Goal: Contribute content: Add original content to the website for others to see

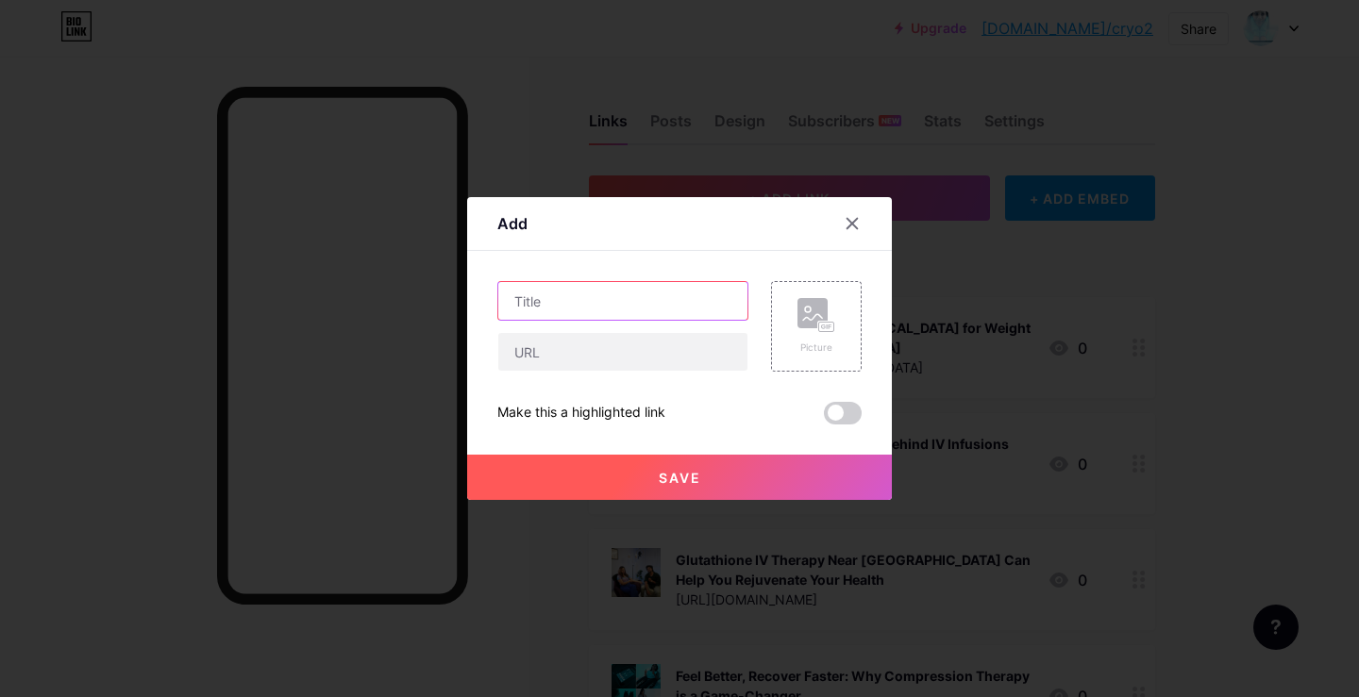
click at [565, 308] on input "text" at bounding box center [622, 301] width 249 height 38
paste input "Transform Your Skin: Discover the Miraculous Benefits of Red [MEDICAL_DATA] for…"
type input "Transform Your Skin: Discover the Miraculous Benefits of Red [MEDICAL_DATA] for…"
drag, startPoint x: 577, startPoint y: 349, endPoint x: 564, endPoint y: 322, distance: 30.0
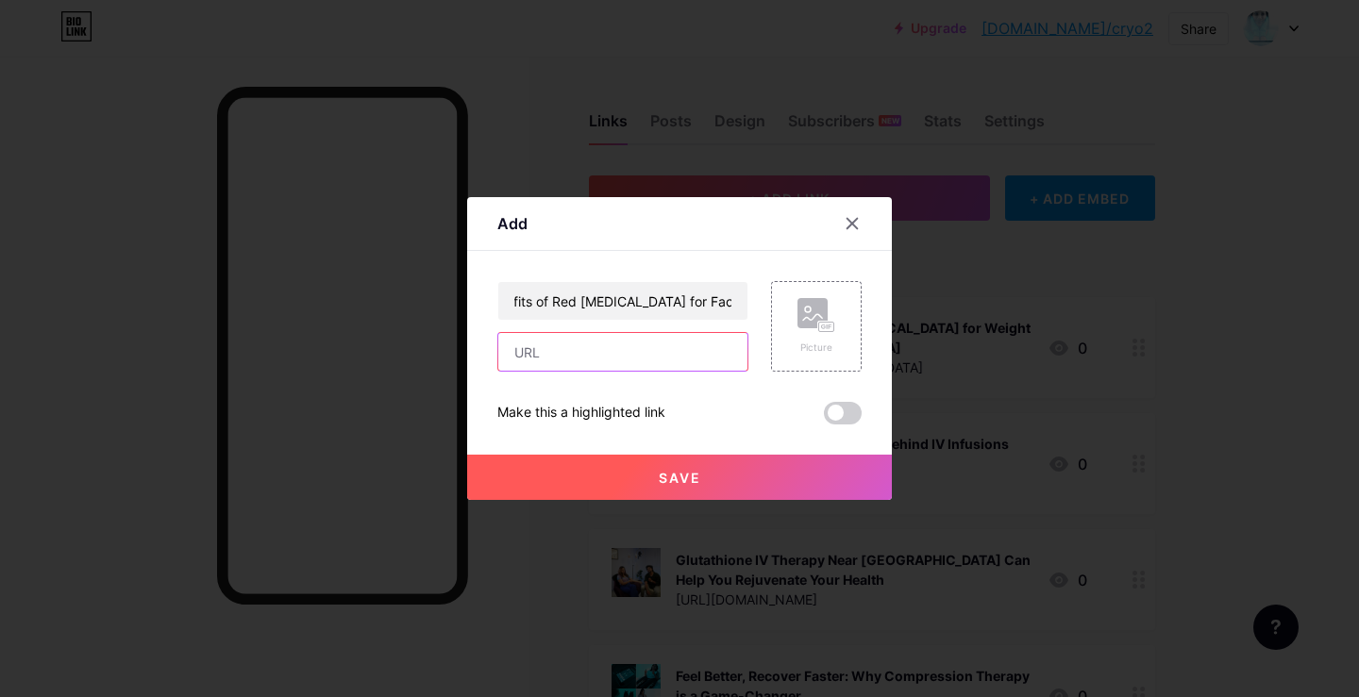
click at [568, 341] on input "text" at bounding box center [622, 352] width 249 height 38
paste input "[URL][DOMAIN_NAME][MEDICAL_DATA]"
type input "[URL][DOMAIN_NAME][MEDICAL_DATA]"
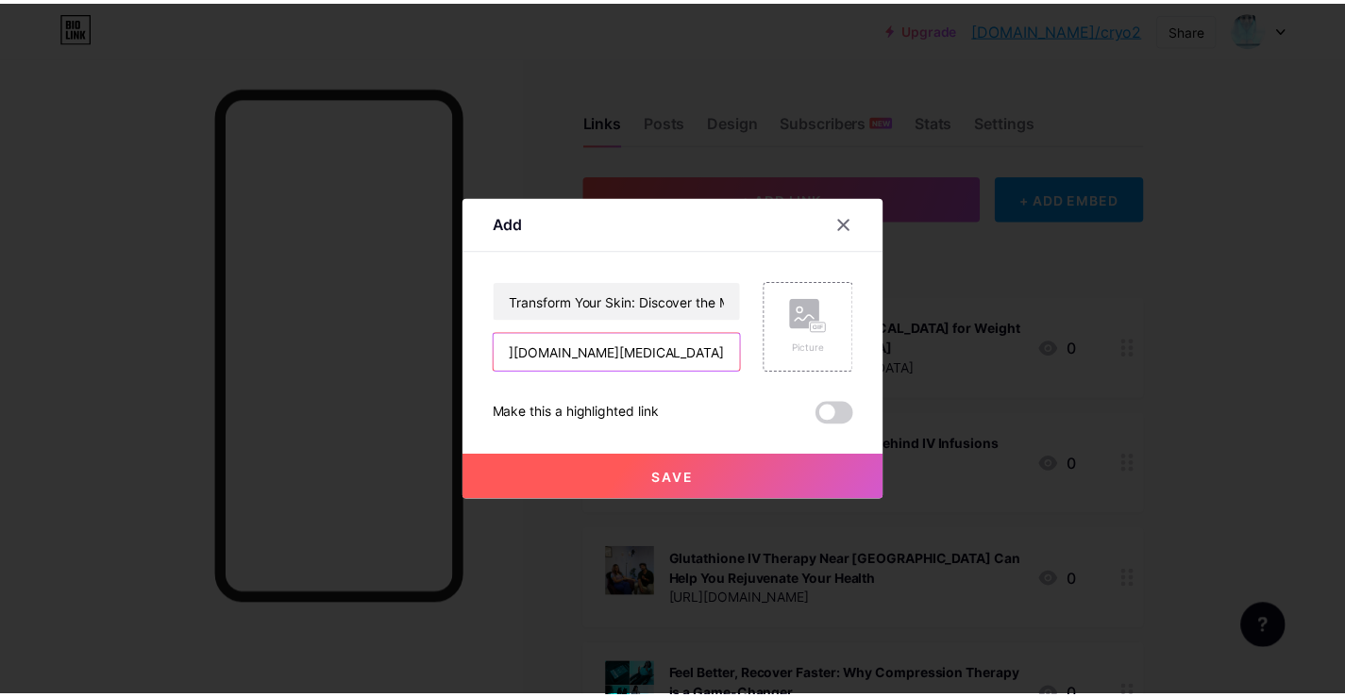
scroll to position [0, 0]
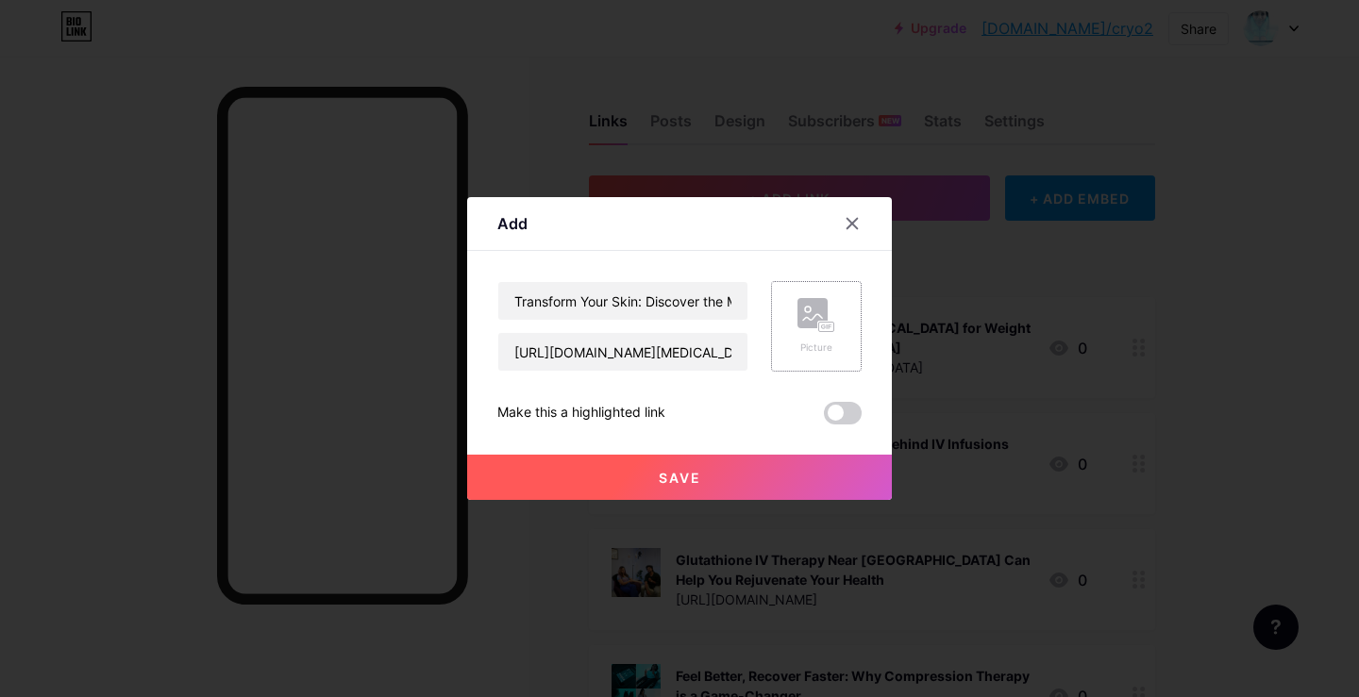
click at [808, 349] on div "Picture" at bounding box center [816, 348] width 38 height 14
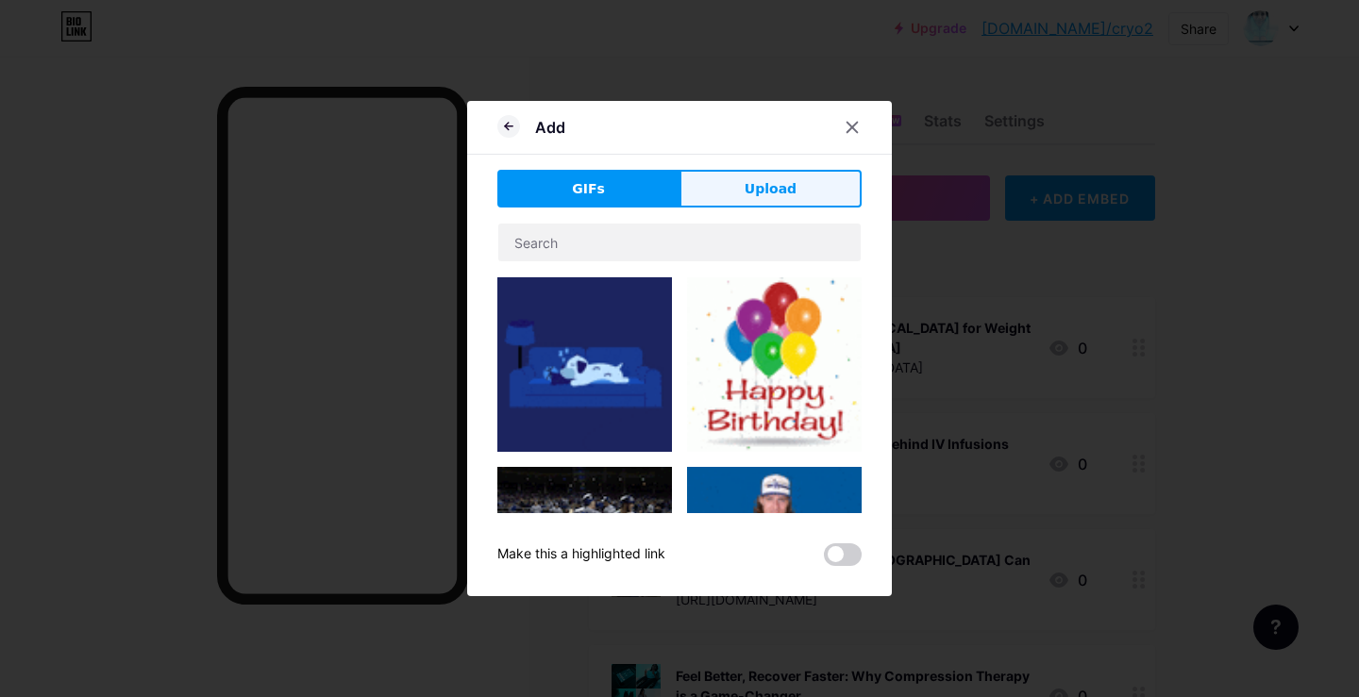
click at [720, 189] on button "Upload" at bounding box center [770, 189] width 182 height 38
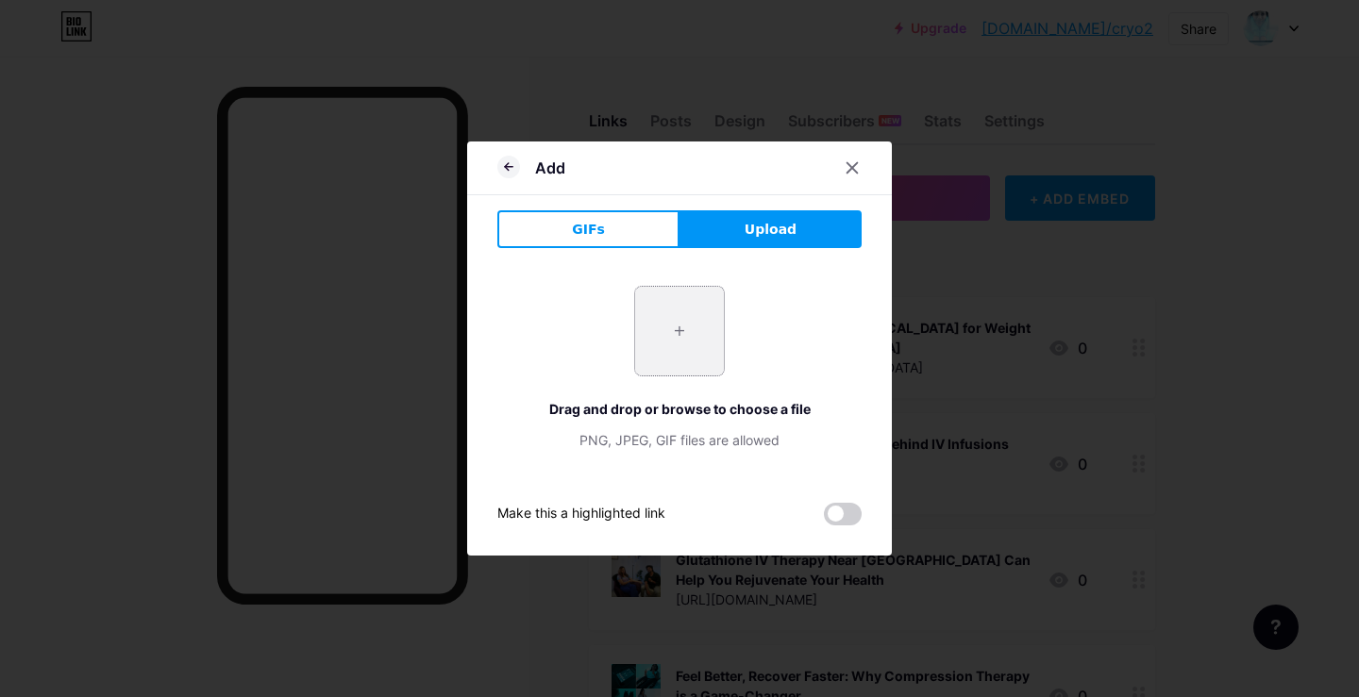
click at [679, 327] on input "file" at bounding box center [679, 331] width 89 height 89
type input "C:\fakepath\0_5KbnLaYRs1egbniH.webp"
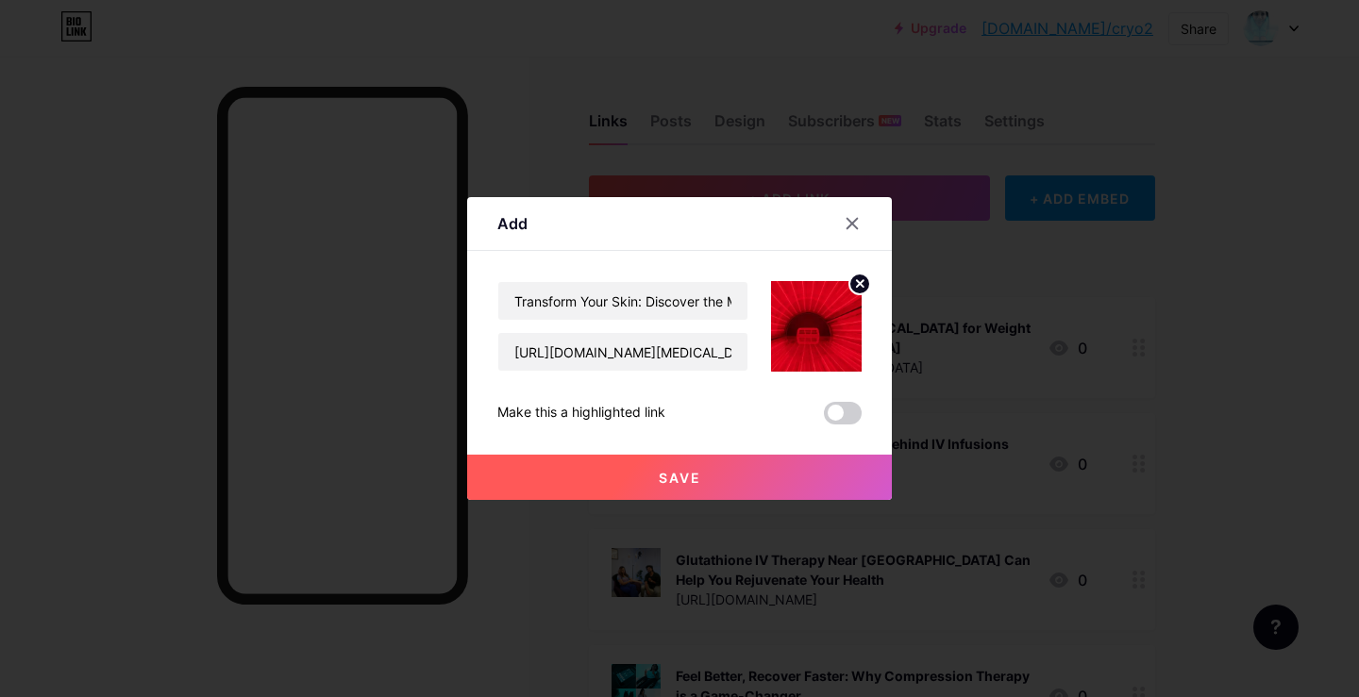
click at [716, 472] on button "Save" at bounding box center [679, 477] width 425 height 45
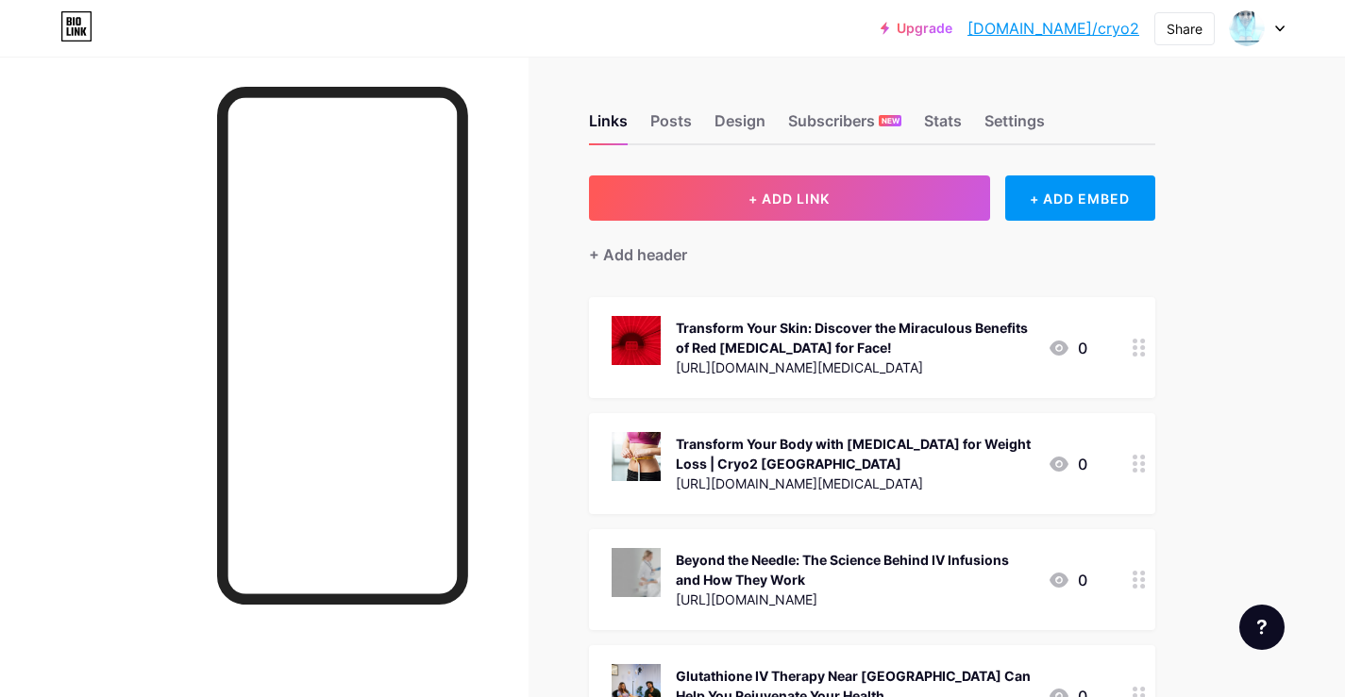
click at [1062, 25] on link "[DOMAIN_NAME]/cryo2" at bounding box center [1053, 28] width 172 height 23
